Goal: Task Accomplishment & Management: Use online tool/utility

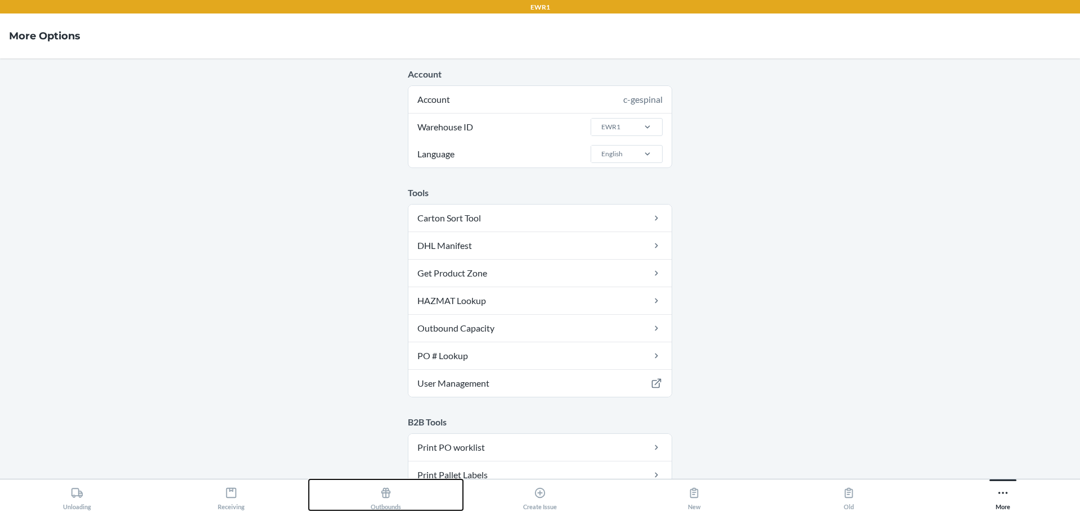
click at [412, 505] on button "Outbounds" at bounding box center [386, 495] width 154 height 31
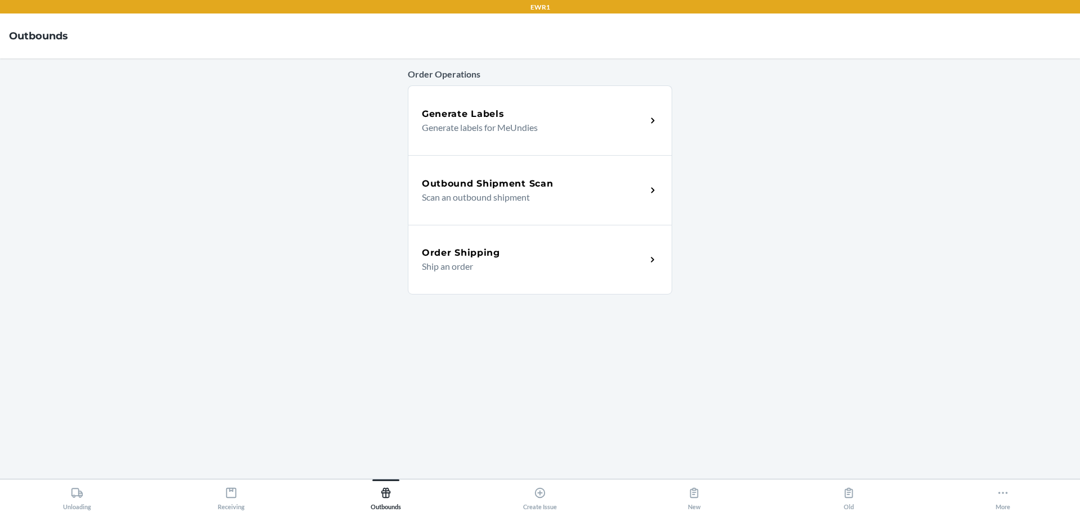
click at [568, 201] on p "Scan an outbound shipment" at bounding box center [529, 197] width 215 height 13
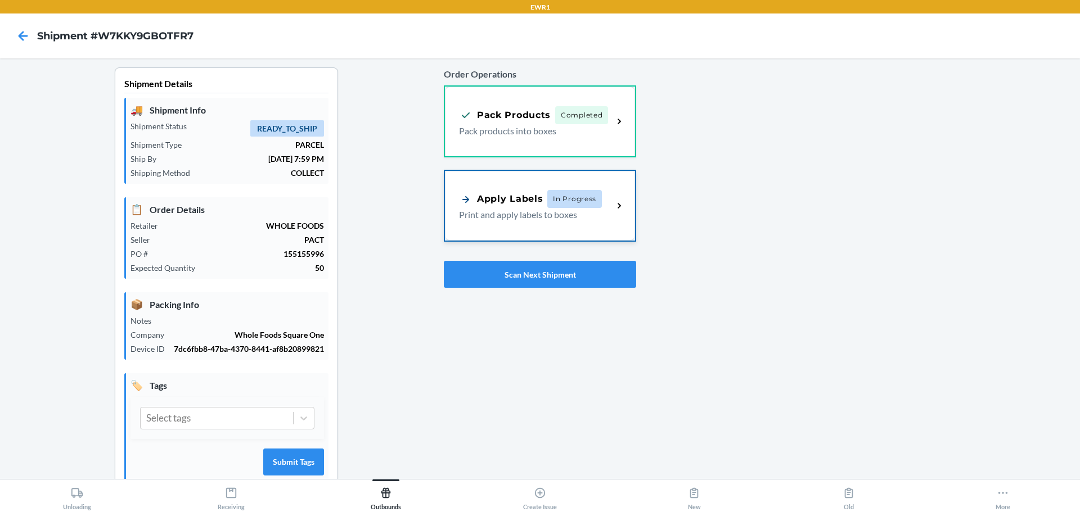
click at [562, 213] on p "Print and apply labels to boxes" at bounding box center [531, 214] width 145 height 13
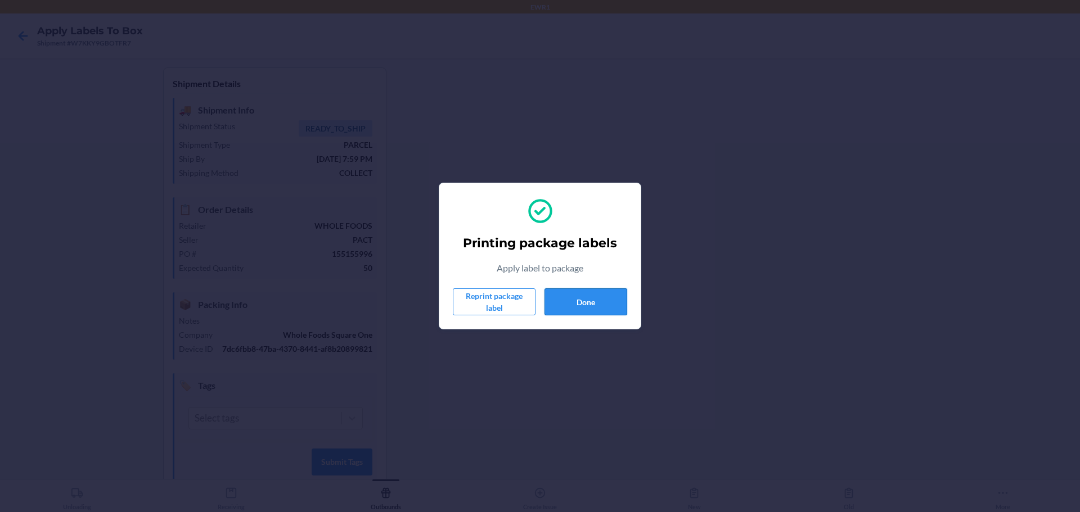
click at [597, 308] on button "Done" at bounding box center [585, 302] width 83 height 27
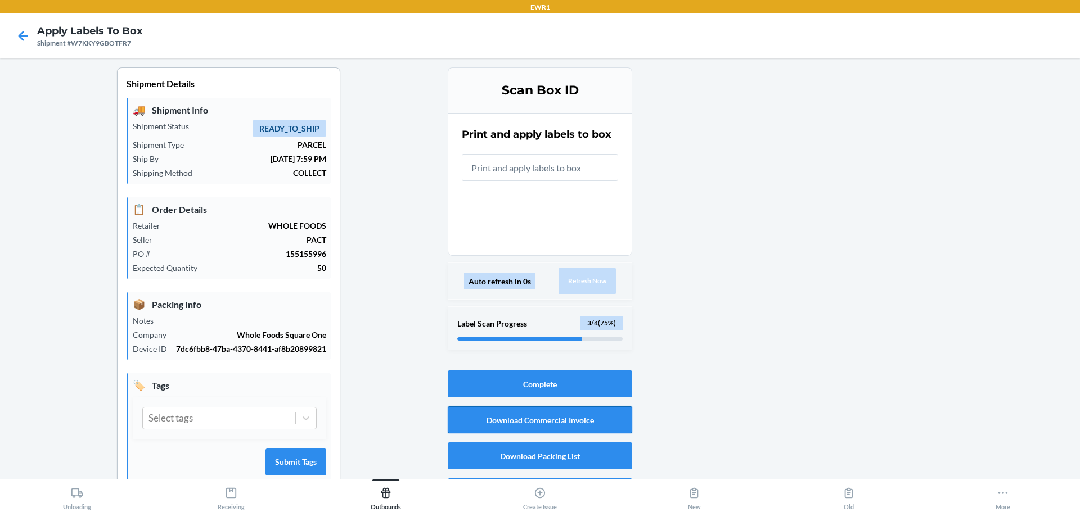
click at [512, 423] on button "Download Commercial Invoice" at bounding box center [540, 420] width 184 height 27
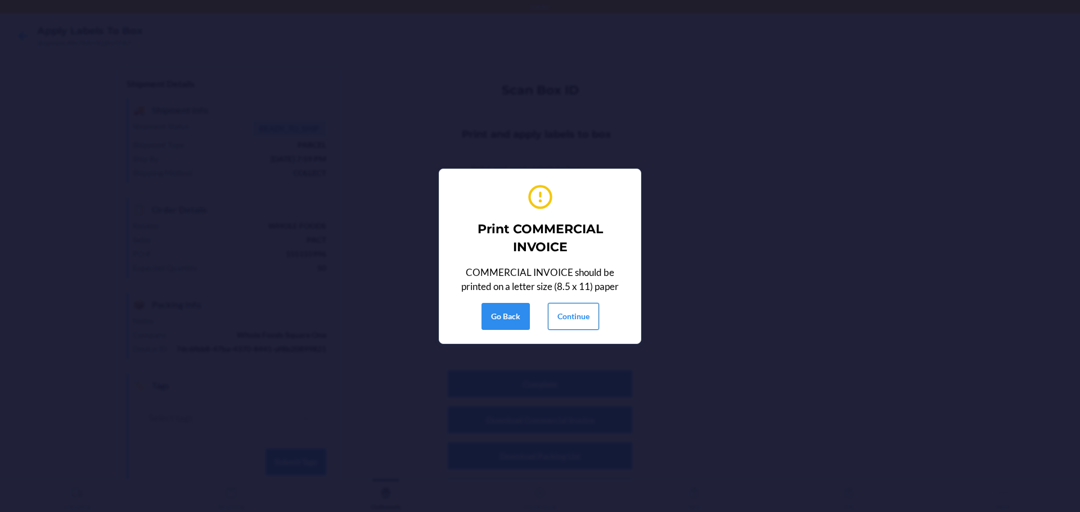
click at [561, 317] on button "Continue" at bounding box center [573, 316] width 51 height 27
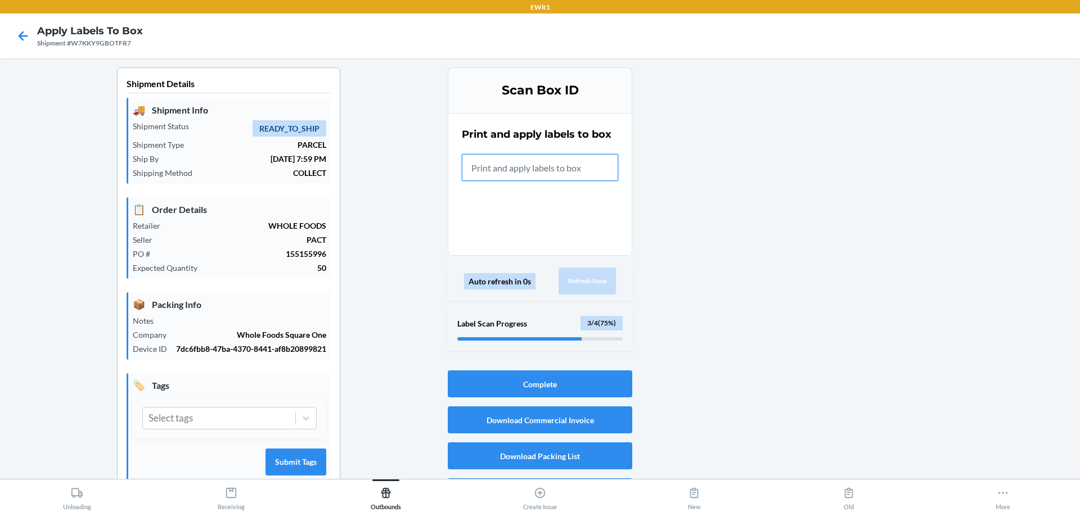
click at [568, 174] on input "text" at bounding box center [540, 167] width 156 height 27
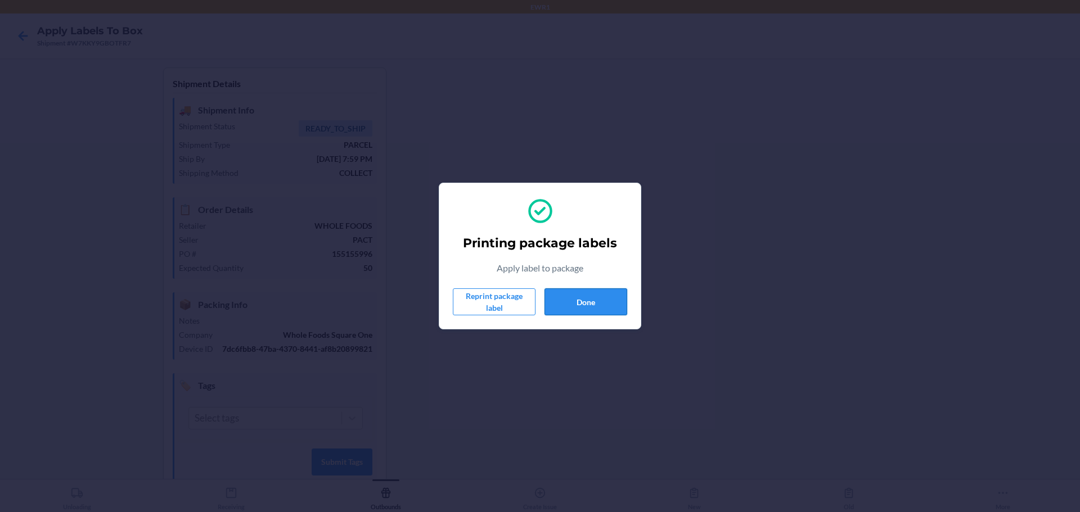
click at [599, 291] on button "Done" at bounding box center [585, 302] width 83 height 27
click at [616, 307] on button "Done" at bounding box center [585, 302] width 83 height 27
click at [596, 294] on button "Done" at bounding box center [585, 302] width 83 height 27
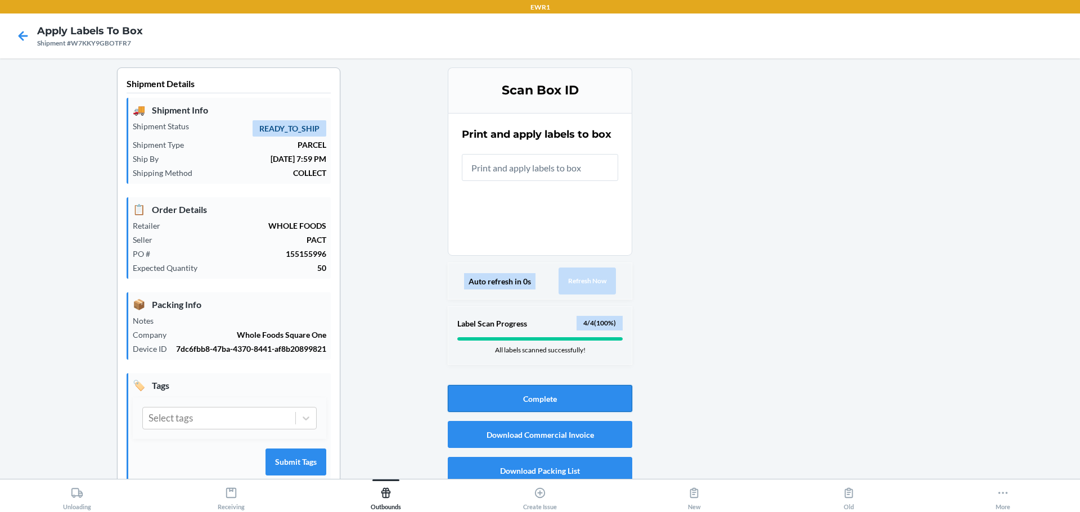
click at [515, 399] on button "Complete" at bounding box center [540, 398] width 184 height 27
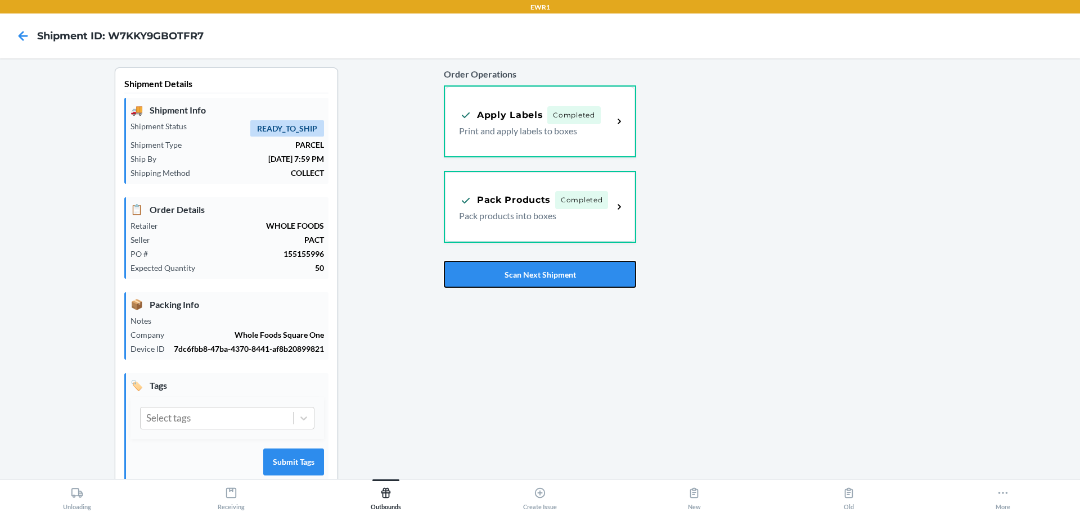
click at [529, 271] on button "Scan Next Shipment" at bounding box center [540, 274] width 192 height 27
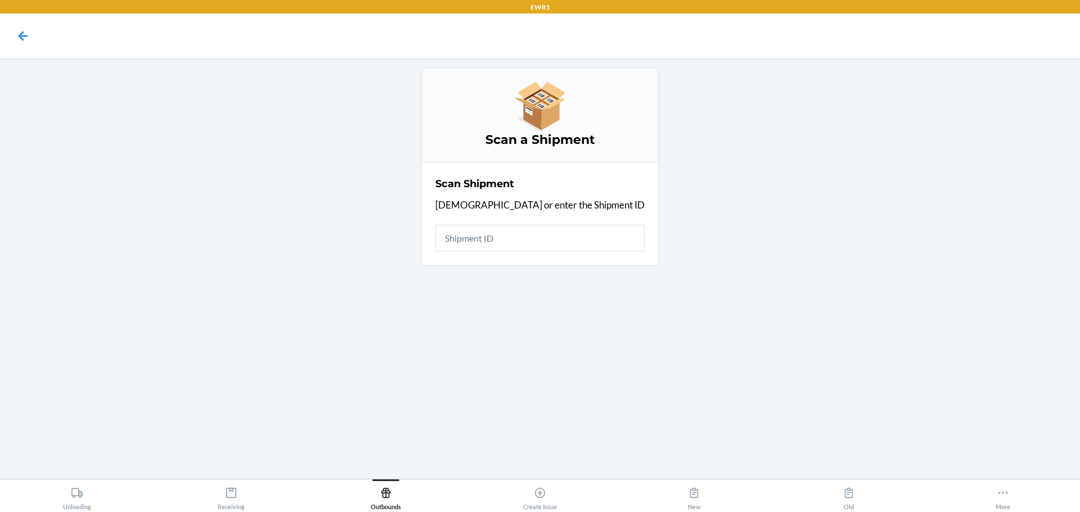
click at [511, 243] on input "text" at bounding box center [539, 238] width 209 height 27
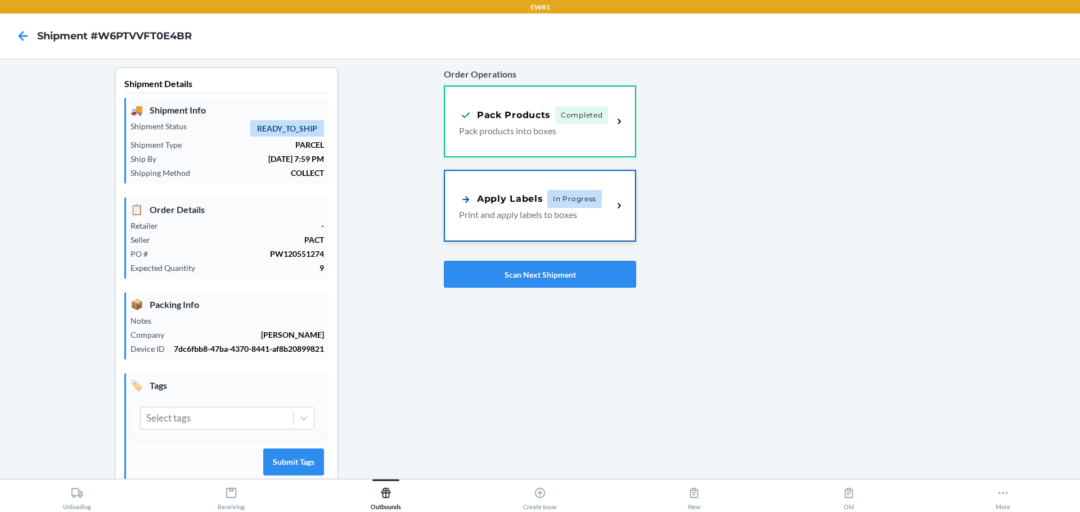
click at [565, 219] on p "Print and apply labels to boxes" at bounding box center [531, 214] width 145 height 13
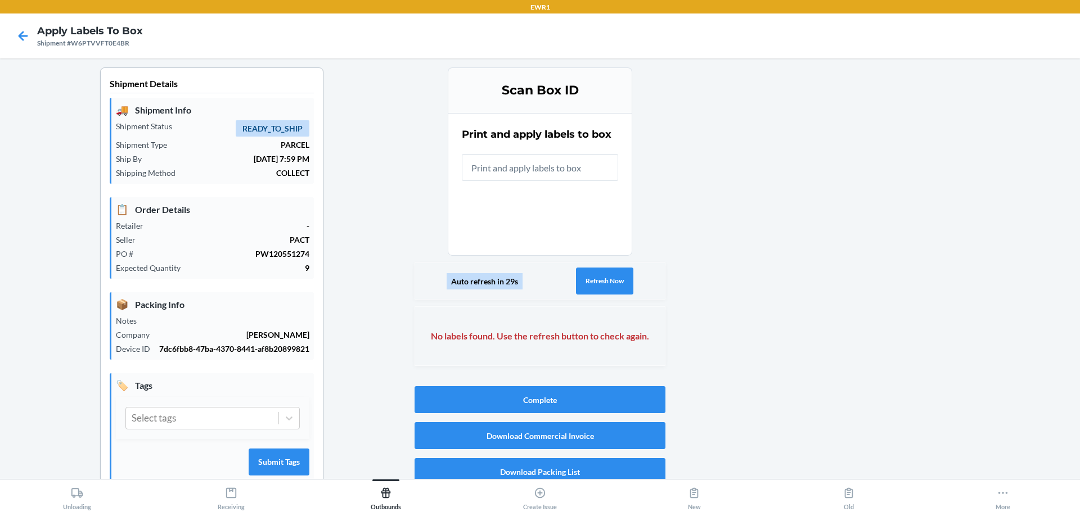
click at [534, 437] on button "Download Commercial Invoice" at bounding box center [540, 435] width 251 height 27
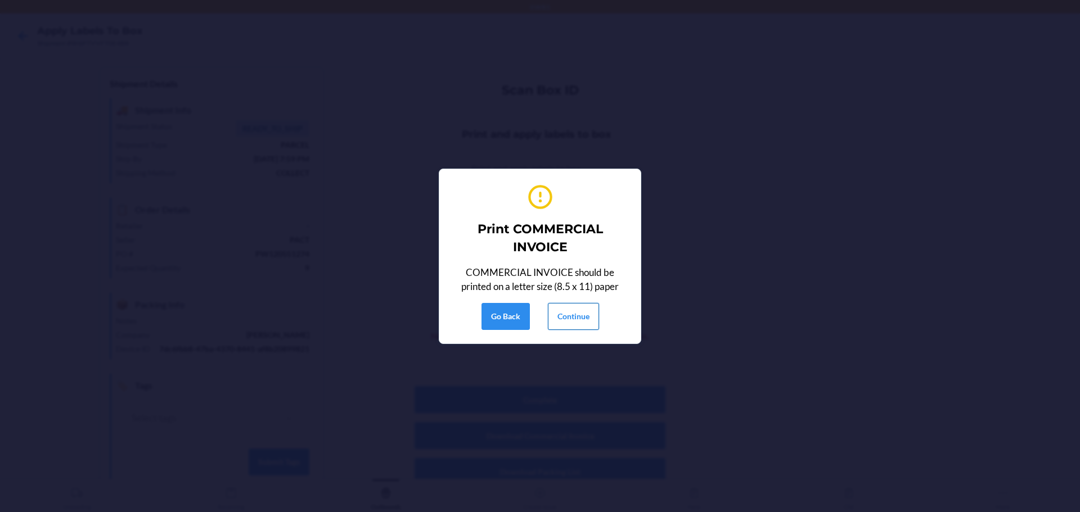
click at [578, 322] on button "Continue" at bounding box center [573, 316] width 51 height 27
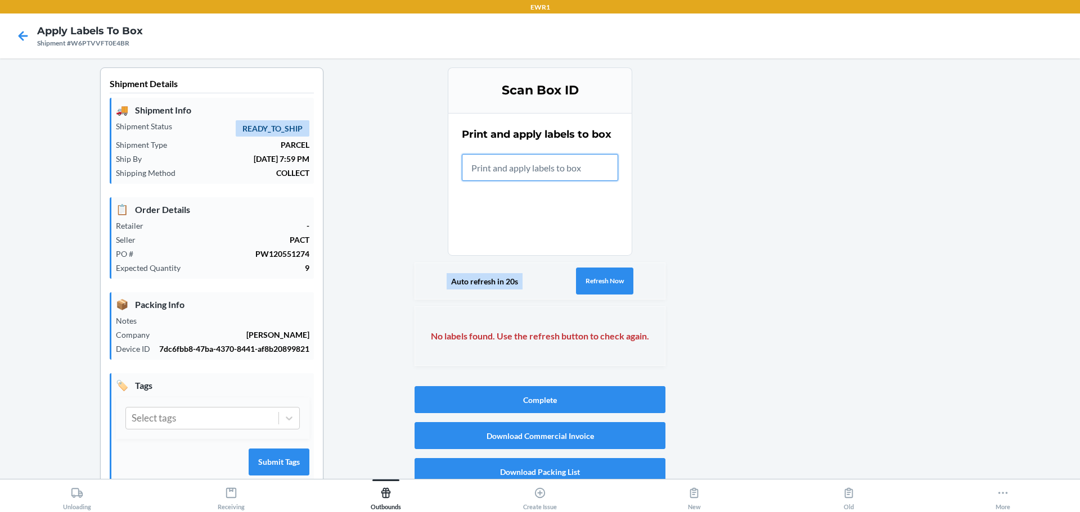
click at [552, 166] on input "text" at bounding box center [540, 167] width 156 height 27
